Goal: Navigation & Orientation: Find specific page/section

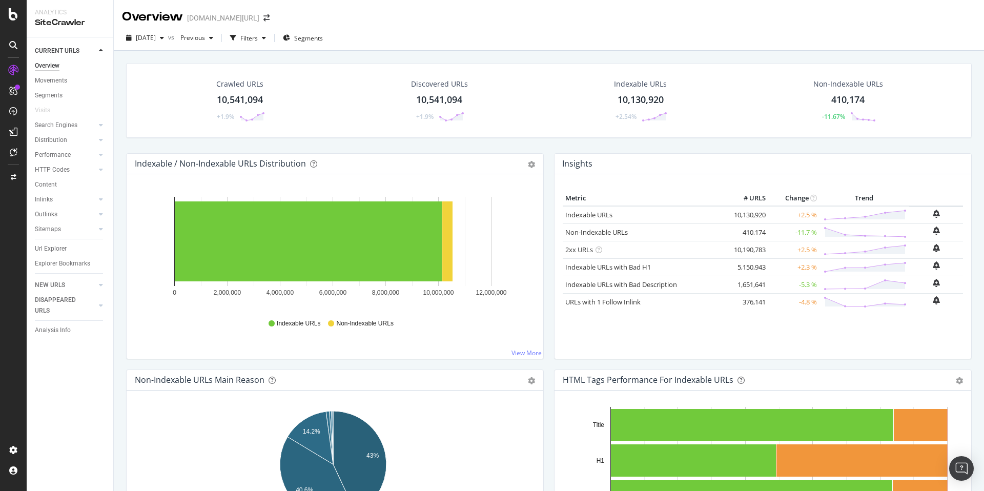
click at [395, 19] on div "Overview [DOMAIN_NAME][URL]" at bounding box center [549, 13] width 870 height 26
click at [264, 15] on icon "arrow-right-arrow-left" at bounding box center [267, 17] width 6 height 7
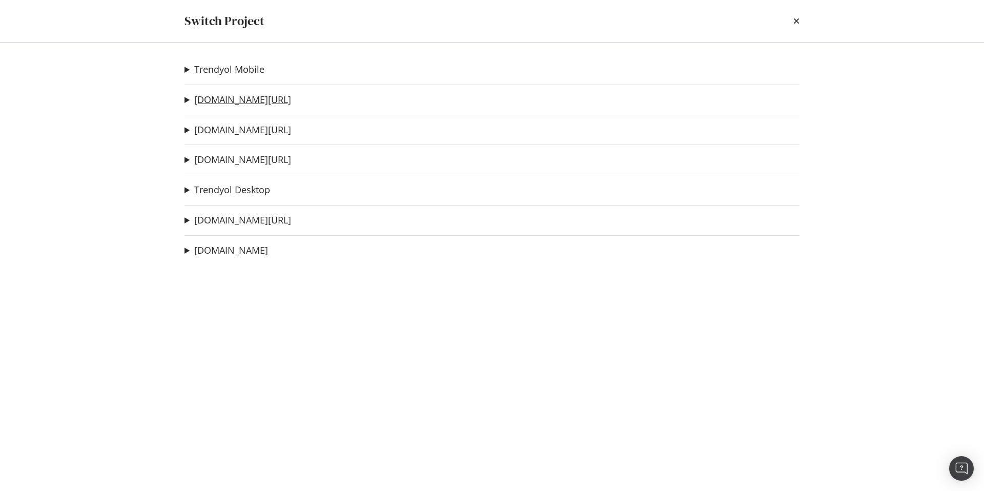
click at [221, 101] on link "[DOMAIN_NAME][URL]" at bounding box center [242, 99] width 97 height 11
